Goal: Transaction & Acquisition: Book appointment/travel/reservation

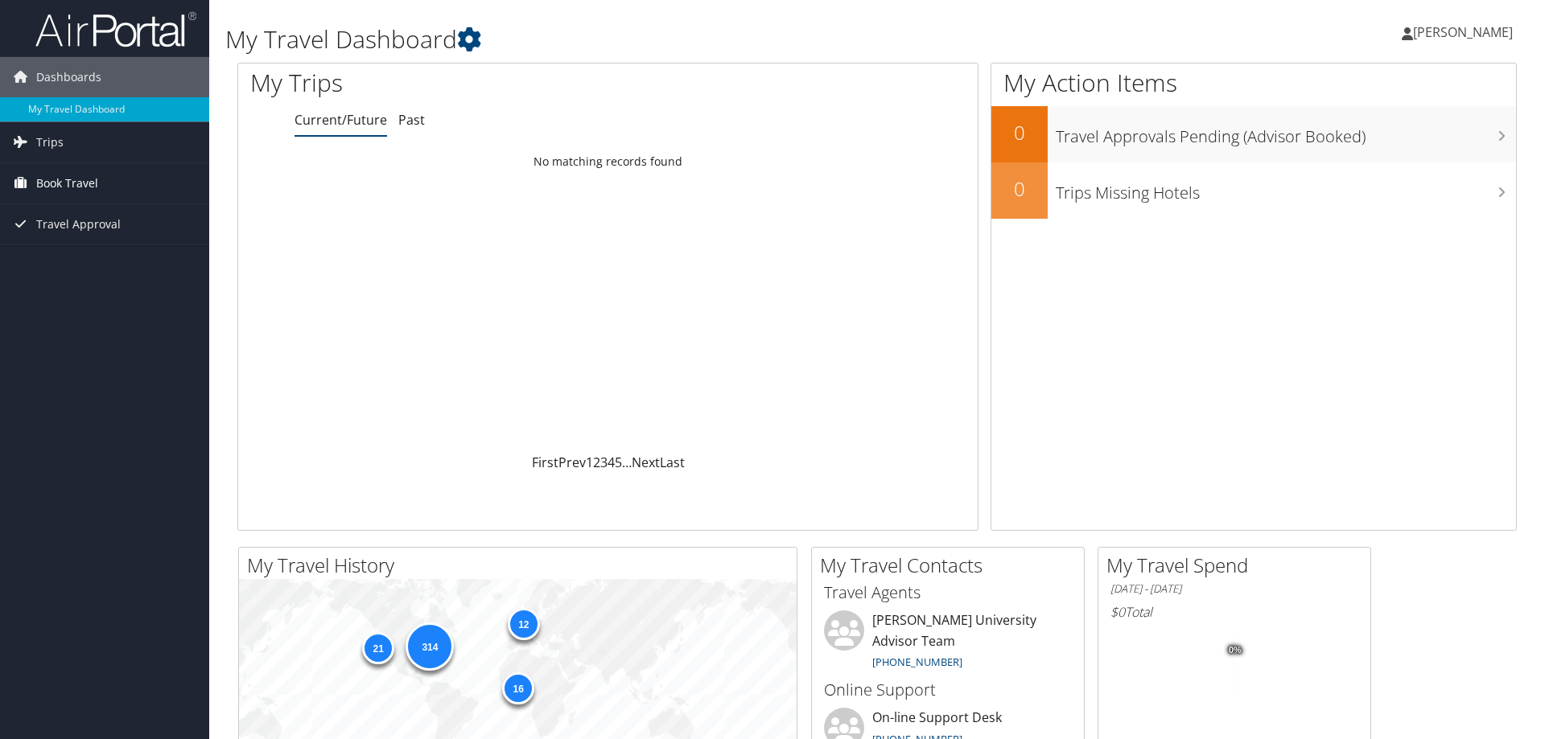
click at [75, 177] on span "Book Travel" at bounding box center [67, 183] width 62 height 40
click at [92, 213] on link "Approval Request (Beta)" at bounding box center [104, 216] width 209 height 24
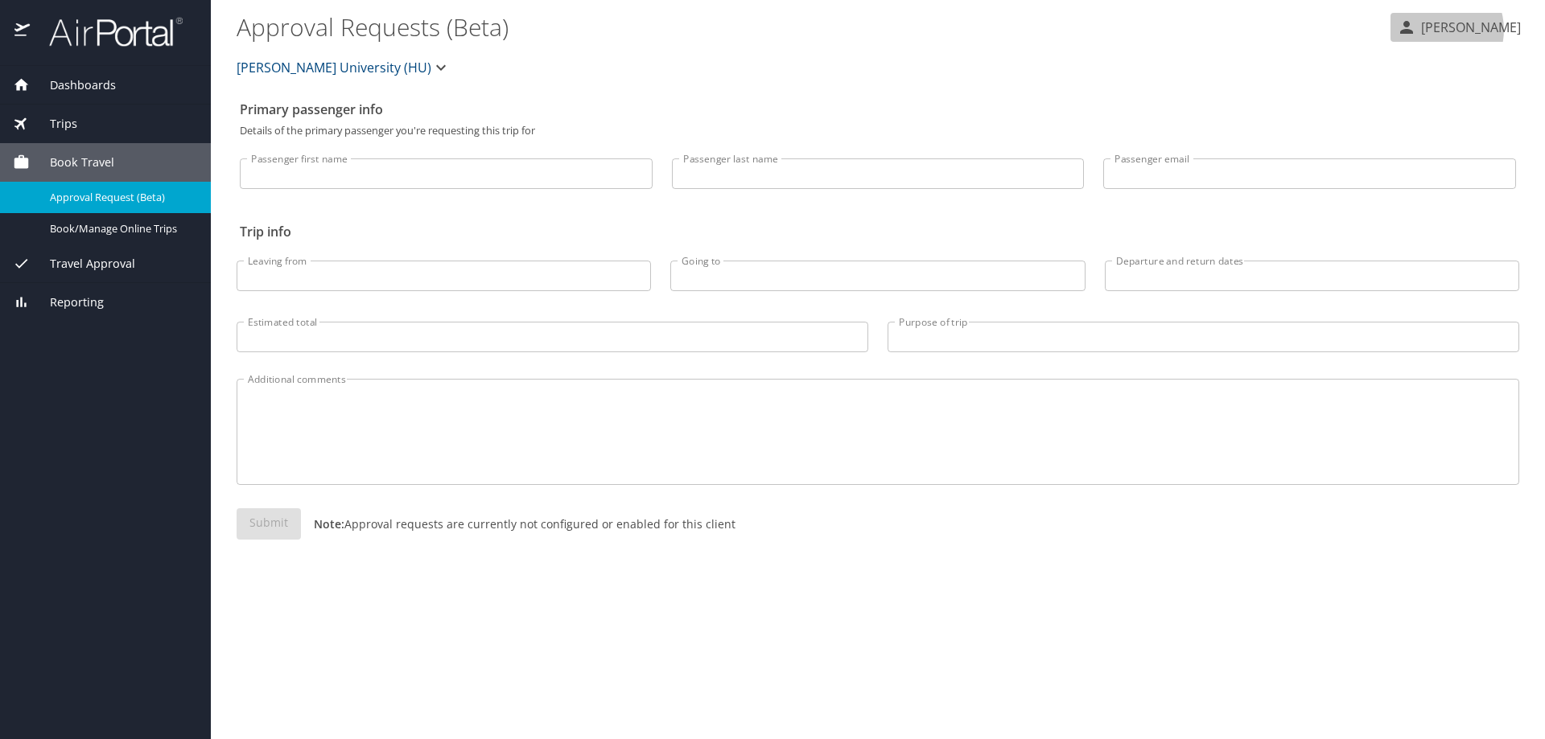
click at [1462, 30] on p "[PERSON_NAME]" at bounding box center [1468, 27] width 105 height 19
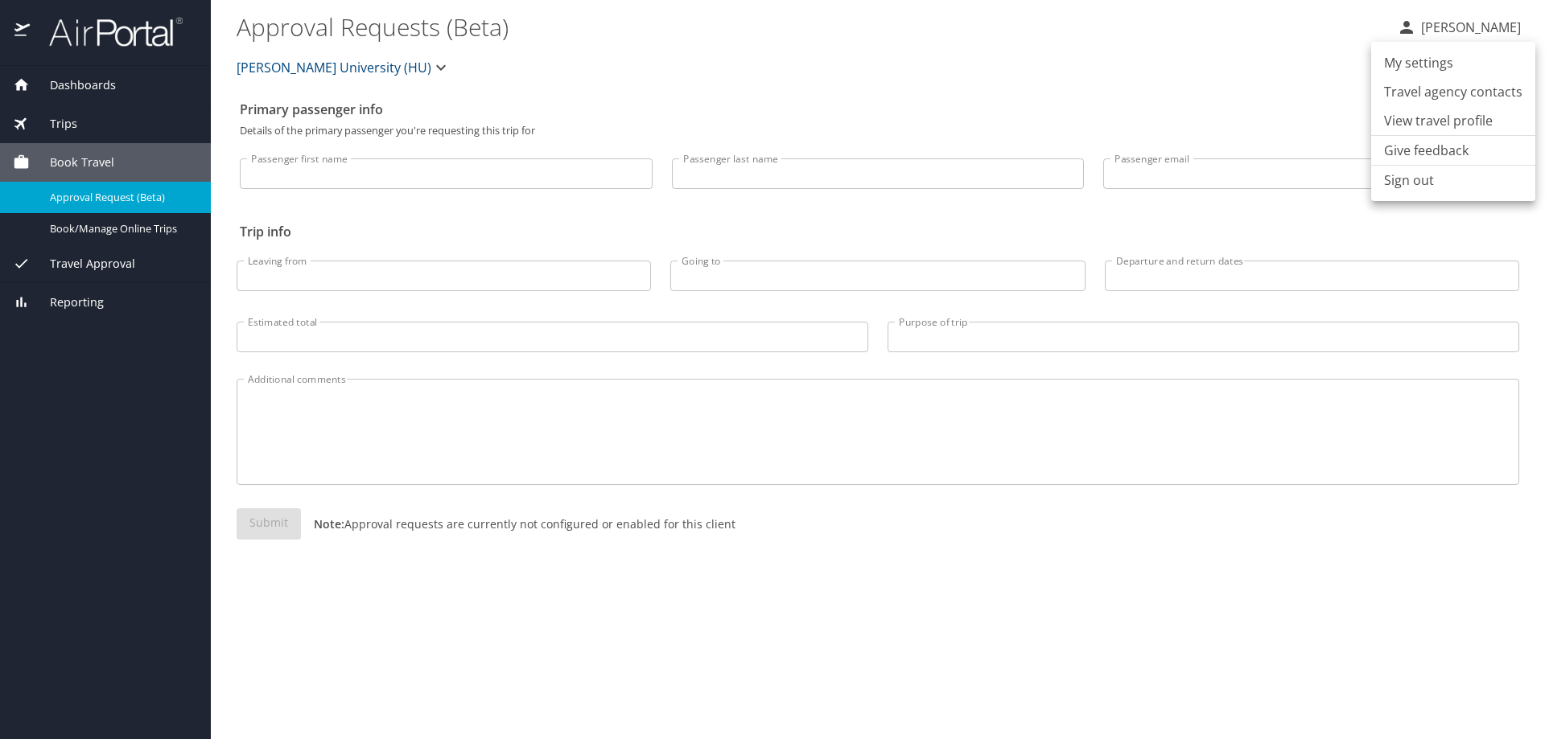
click at [142, 226] on div at bounding box center [772, 369] width 1545 height 739
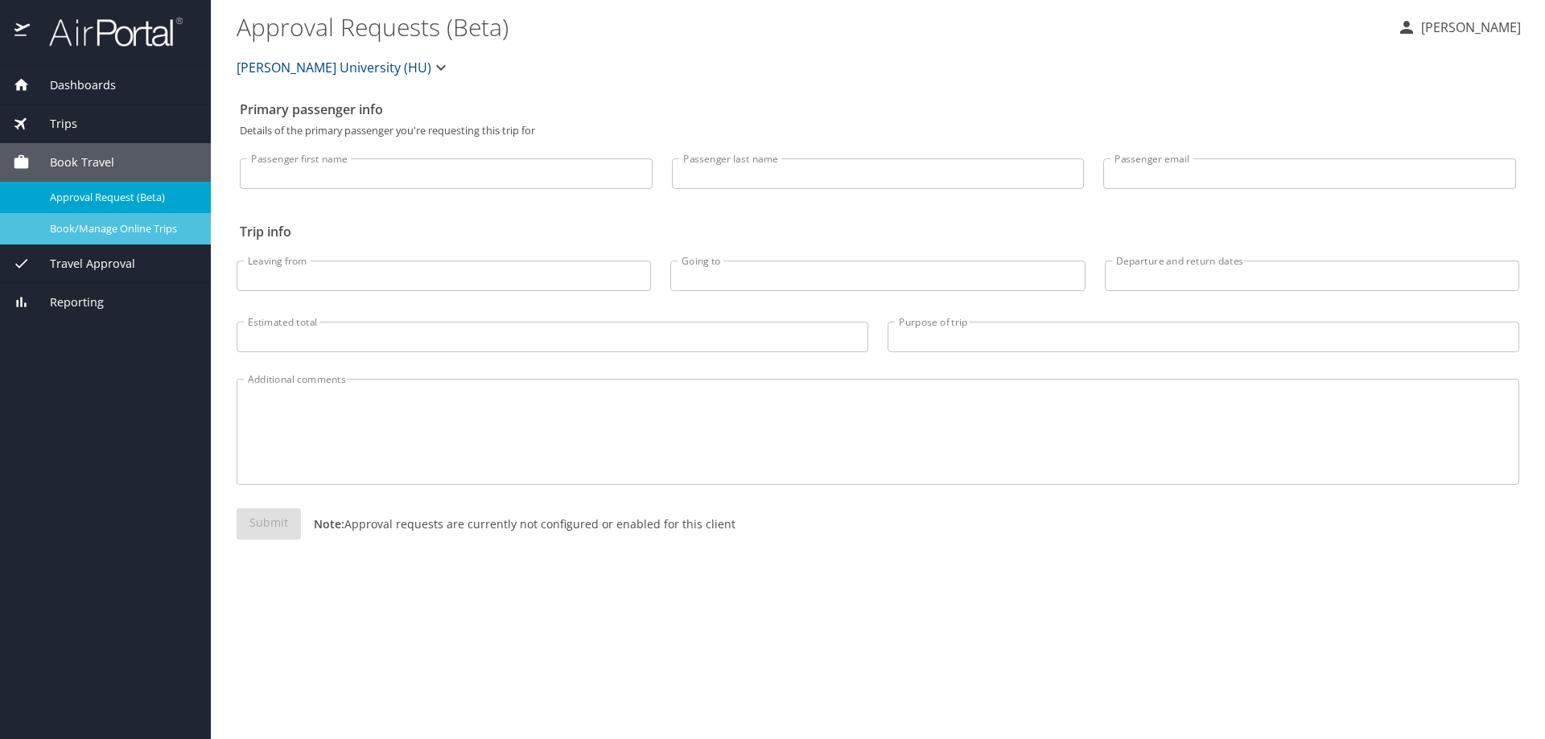
click at [131, 223] on span "Book/Manage Online Trips" at bounding box center [121, 228] width 142 height 15
